Goal: Task Accomplishment & Management: Manage account settings

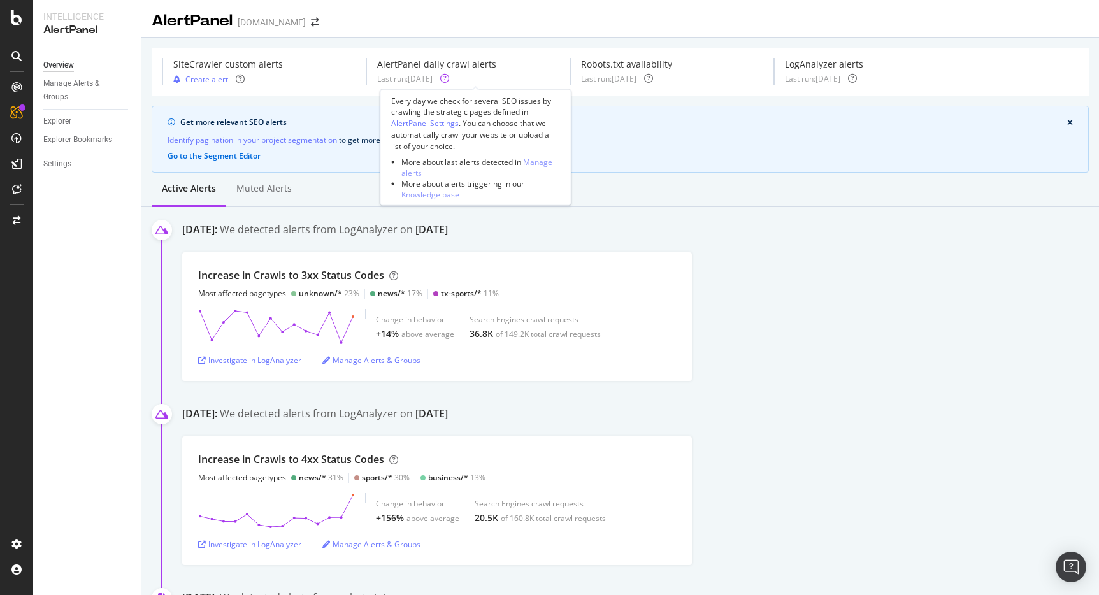
click at [449, 75] on icon at bounding box center [444, 78] width 9 height 9
click at [440, 122] on div "AlertPanel Settings" at bounding box center [425, 123] width 68 height 11
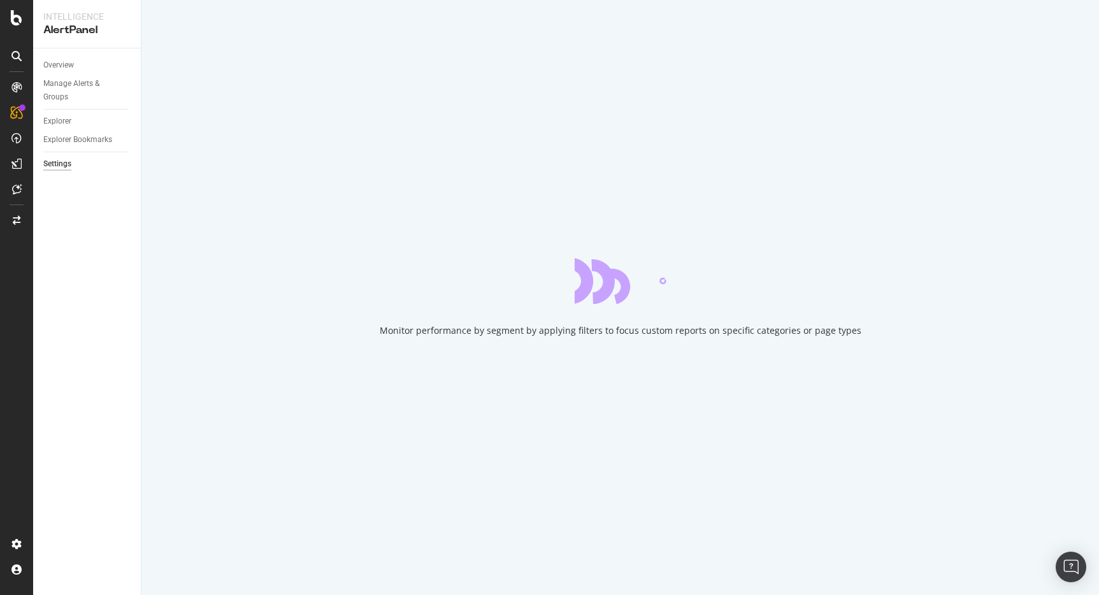
select select "03"
select select "30"
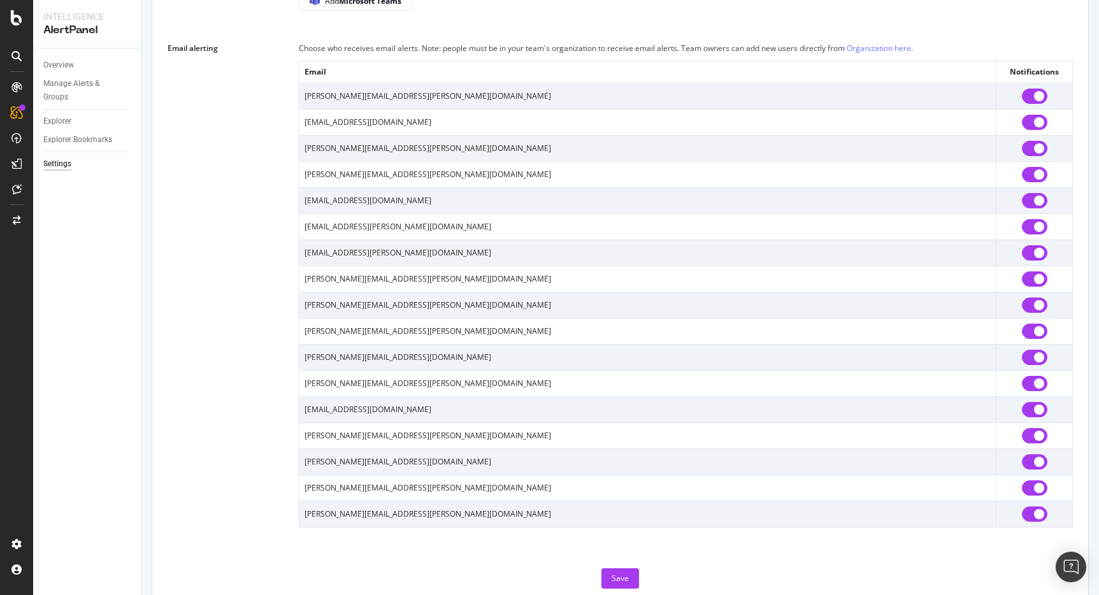
scroll to position [1076, 0]
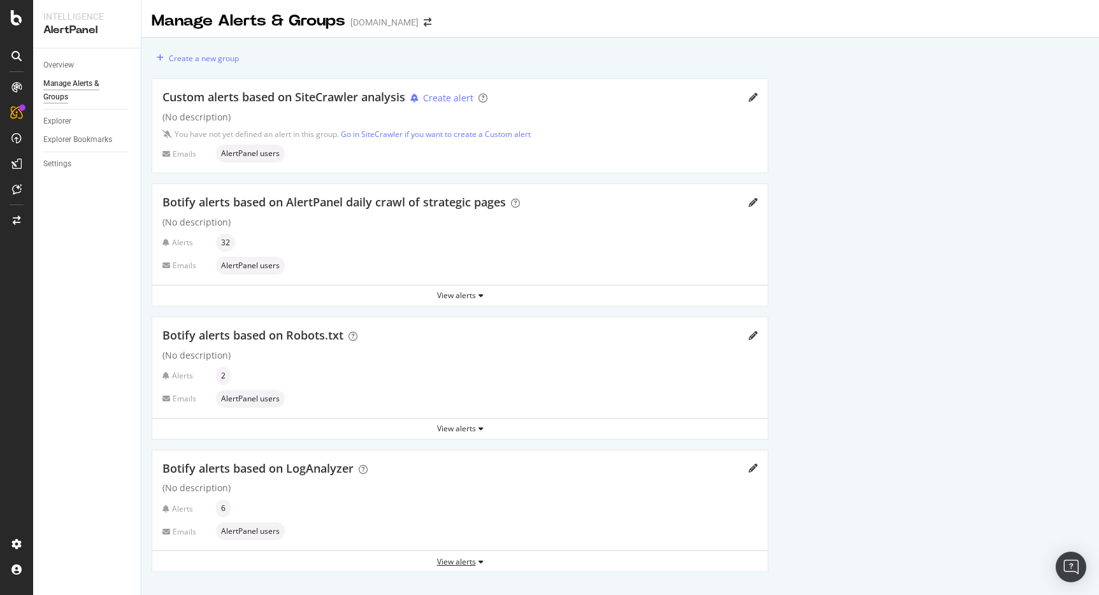
click at [452, 561] on div "View alerts" at bounding box center [460, 561] width 616 height 11
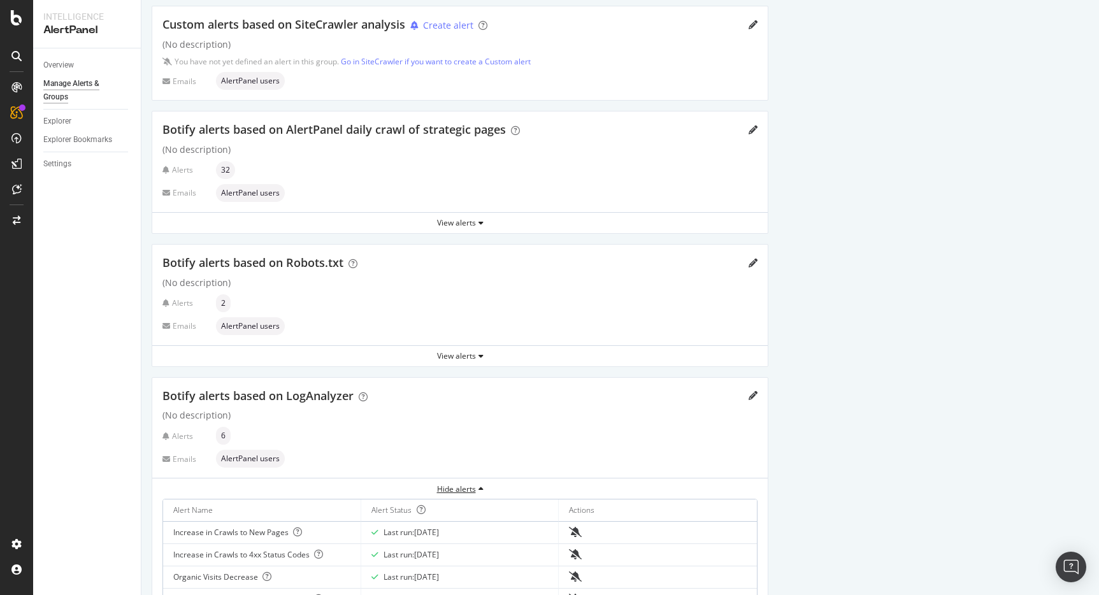
scroll to position [177, 0]
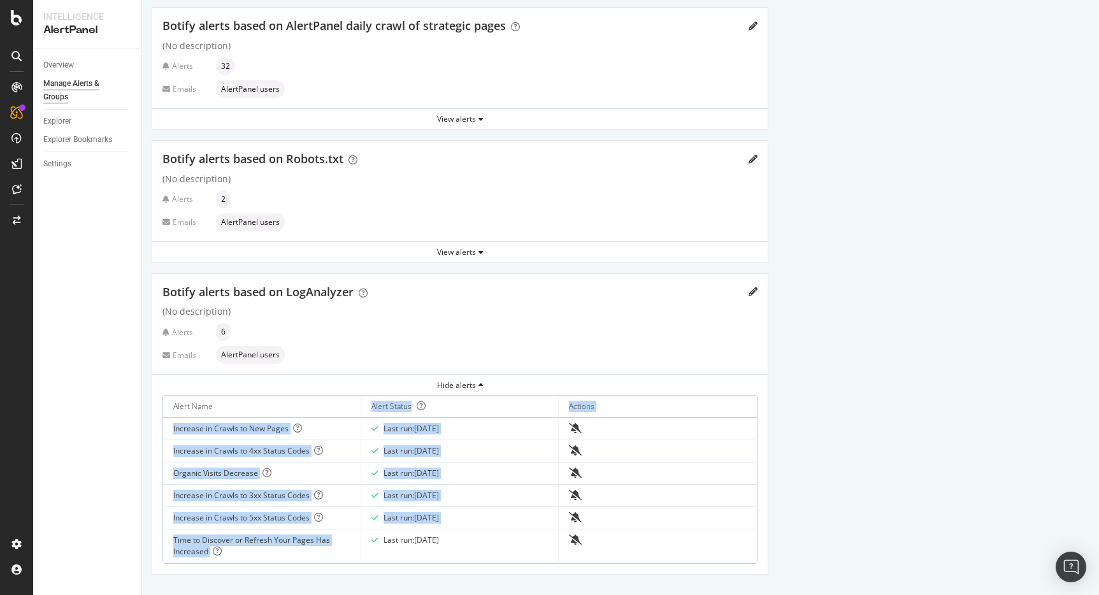
drag, startPoint x: 269, startPoint y: 558, endPoint x: 166, endPoint y: 417, distance: 174.6
click at [166, 417] on table "Alert Name Alert Status Actions Increase in Crawls to New Pages Last run: [DATE…" at bounding box center [460, 480] width 594 height 168
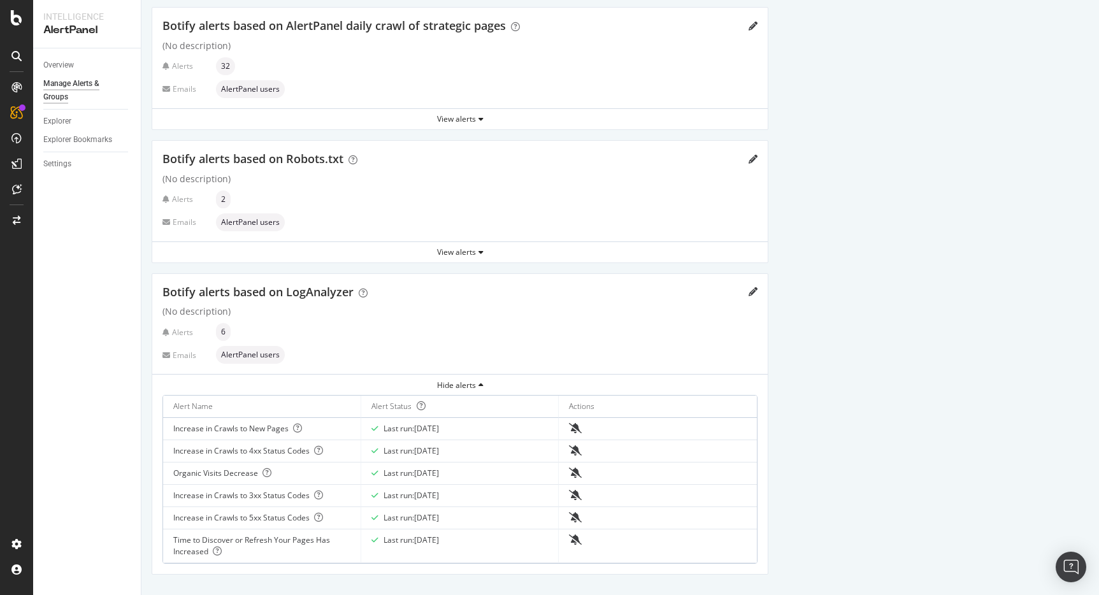
click at [607, 330] on div "Alerts 6" at bounding box center [459, 332] width 595 height 18
click at [407, 119] on div "View alerts" at bounding box center [460, 118] width 616 height 11
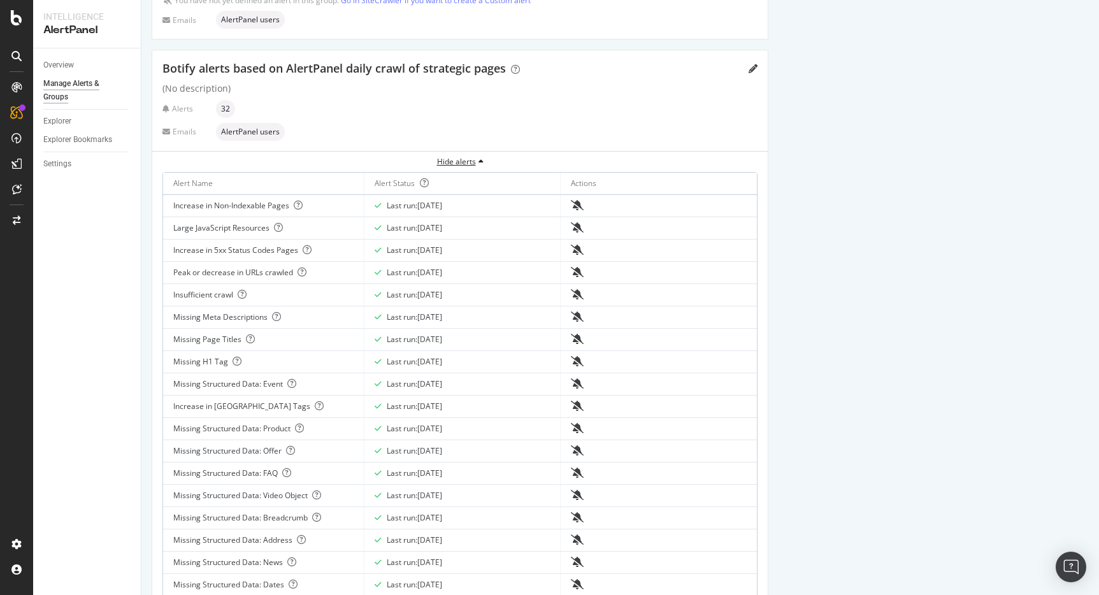
scroll to position [106, 0]
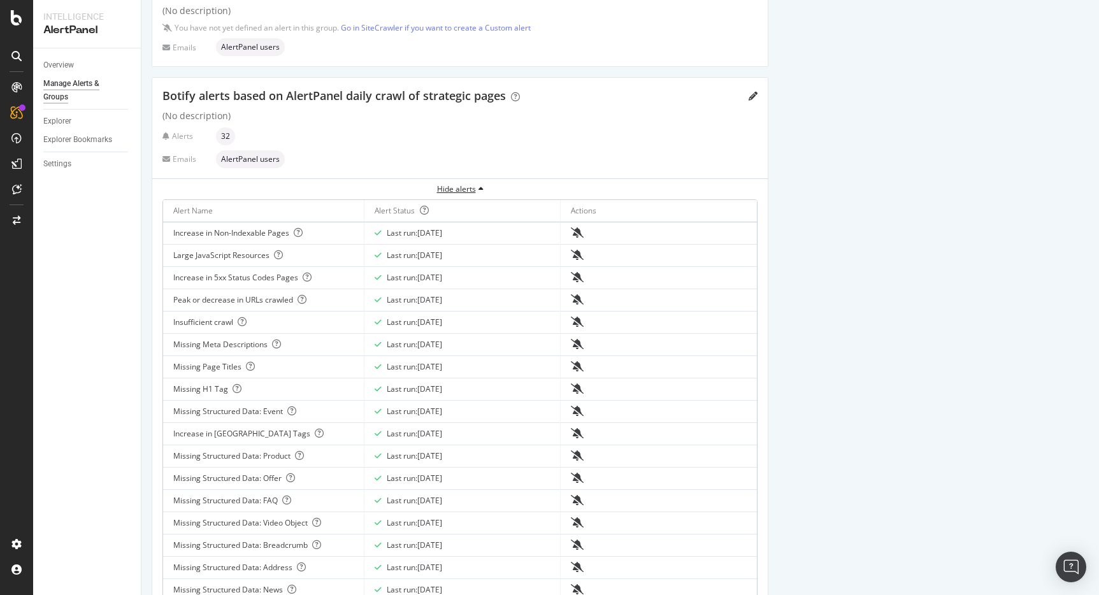
click at [417, 185] on div "Hide alerts" at bounding box center [460, 189] width 616 height 11
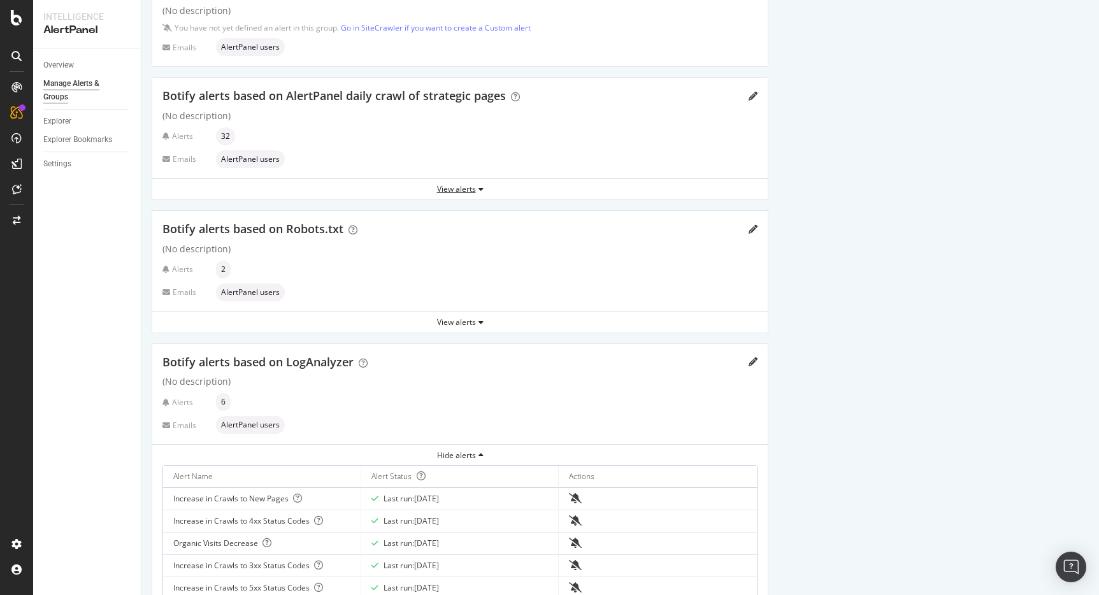
scroll to position [177, 0]
